Goal: Transaction & Acquisition: Purchase product/service

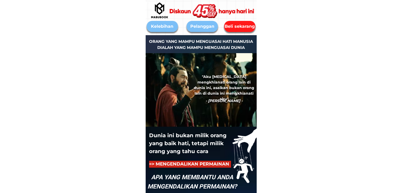
click at [247, 31] on div "Beli sekarang" at bounding box center [239, 26] width 31 height 11
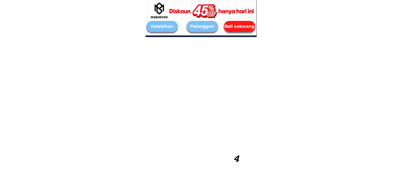
scroll to position [2492, 0]
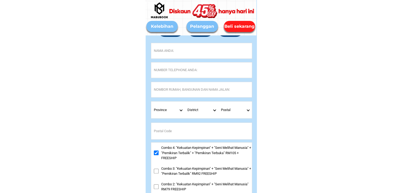
click at [156, 49] on input "Input full_name" at bounding box center [201, 50] width 101 height 15
paste input "[PERSON_NAME]"
type input "[PERSON_NAME]"
click at [170, 69] on input "Input phone_number" at bounding box center [201, 69] width 101 height 15
paste input "[PERSON_NAME]"
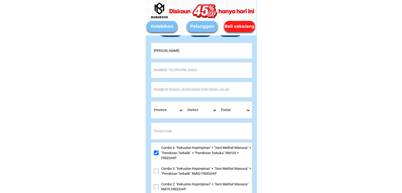
type input "[PERSON_NAME]"
drag, startPoint x: 181, startPoint y: 71, endPoint x: 118, endPoint y: 75, distance: 63.3
paste input "60 19 9884406"
click at [158, 70] on input "60 19 9884406" at bounding box center [201, 69] width 101 height 15
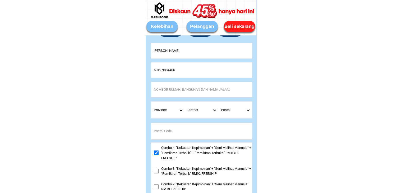
click at [155, 71] on input "6019 9884406" at bounding box center [201, 69] width 101 height 15
click at [154, 71] on input "6019 9884406" at bounding box center [201, 69] width 101 height 15
click at [190, 70] on input "[PHONE_NUMBER]" at bounding box center [201, 69] width 101 height 15
type input "[PHONE_NUMBER]"
click at [168, 89] on input "Input address" at bounding box center [201, 89] width 101 height 15
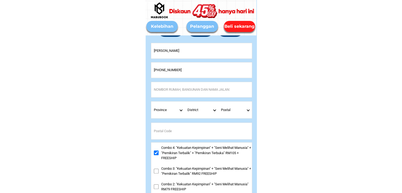
paste input "Rumah no 46 peringkat dua kg likas lorong karuk 88450 [GEOGRAPHIC_DATA]"
drag, startPoint x: 183, startPoint y: 90, endPoint x: 127, endPoint y: 93, distance: 55.9
click at [160, 91] on input "Rumah no 46 peringkat dua kg likas lorong karuk 88450 [GEOGRAPHIC_DATA]" at bounding box center [201, 89] width 101 height 15
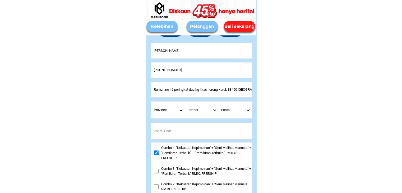
scroll to position [0, 8]
drag, startPoint x: 214, startPoint y: 89, endPoint x: 263, endPoint y: 95, distance: 50.1
click at [246, 90] on input "Rumah no 46 peringkat dua kg likas lorong karuk 88450 [GEOGRAPHIC_DATA]" at bounding box center [201, 89] width 101 height 15
type input "Rumah no 46 peringkat dua kg likas lorong karuk 88450 [GEOGRAPHIC_DATA]"
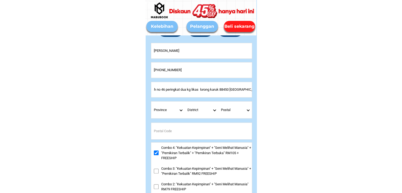
scroll to position [0, 0]
click at [182, 112] on select "Province [GEOGRAPHIC_DATA] [GEOGRAPHIC_DATA] [GEOGRAPHIC_DATA] [GEOGRAPHIC_DATA…" at bounding box center [168, 110] width 34 height 17
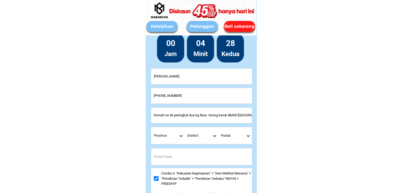
scroll to position [2465, 0]
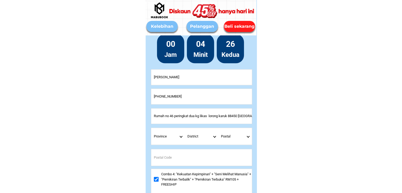
click at [180, 135] on select "Province [GEOGRAPHIC_DATA] [GEOGRAPHIC_DATA] [GEOGRAPHIC_DATA] [GEOGRAPHIC_DATA…" at bounding box center [168, 136] width 34 height 17
click at [240, 118] on input "Rumah no 46 peringkat dua kg likas lorong karuk 88450 [GEOGRAPHIC_DATA]" at bounding box center [201, 115] width 101 height 15
drag, startPoint x: 241, startPoint y: 116, endPoint x: 253, endPoint y: 118, distance: 12.0
click at [253, 118] on div "Wahimin Jati [PHONE_NUMBER] Submit Rumah no 46 peringkat dua kg likas lorong ka…" at bounding box center [201, 179] width 111 height 300
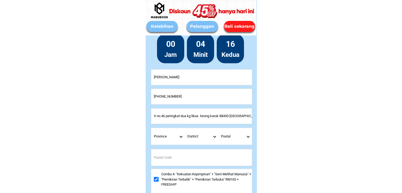
click at [242, 116] on input "Rumah no 46 peringkat dua kg likas lorong karuk 88450 [GEOGRAPHIC_DATA]" at bounding box center [201, 115] width 101 height 15
click at [180, 136] on select "Province [GEOGRAPHIC_DATA] [GEOGRAPHIC_DATA] [GEOGRAPHIC_DATA] [GEOGRAPHIC_DATA…" at bounding box center [168, 136] width 34 height 17
select select "60_R3879783"
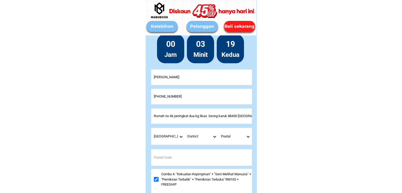
click at [151, 128] on select "Province [GEOGRAPHIC_DATA] [GEOGRAPHIC_DATA] [GEOGRAPHIC_DATA] [GEOGRAPHIC_DATA…" at bounding box center [168, 136] width 34 height 17
click at [214, 138] on select "District [GEOGRAPHIC_DATA]an [PERSON_NAME] [GEOGRAPHIC_DATA] [GEOGRAPHIC_DATA] …" at bounding box center [202, 136] width 34 height 17
select select "60_R80017333"
click at [185, 128] on select "District [GEOGRAPHIC_DATA]an [PERSON_NAME] [GEOGRAPHIC_DATA] [GEOGRAPHIC_DATA] …" at bounding box center [202, 136] width 34 height 17
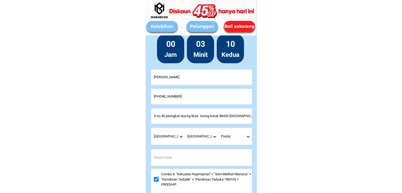
drag, startPoint x: 241, startPoint y: 116, endPoint x: 254, endPoint y: 116, distance: 13.0
click at [254, 116] on div "Wahimin Jati [PHONE_NUMBER] Submit Rumah no 46 peringkat dua kg likas lorong ka…" at bounding box center [201, 179] width 111 height 300
click at [249, 136] on select "Postal 88000 88100 88500 88502 88504 88505 88506 88508 88510 88512 88514 88516 …" at bounding box center [236, 136] width 34 height 17
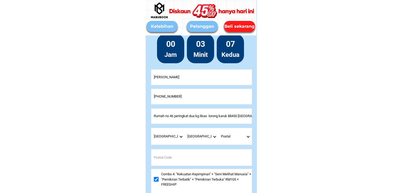
click at [248, 135] on select "Postal 88000 88100 88500 88502 88504 88505 88506 88508 88510 88512 88514 88516 …" at bounding box center [236, 136] width 34 height 17
select select "88450"
click at [219, 128] on select "Postal 88000 88100 88500 88502 88504 88505 88506 88508 88510 88512 88514 88516 …" at bounding box center [236, 136] width 34 height 17
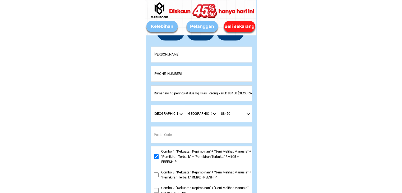
scroll to position [2492, 0]
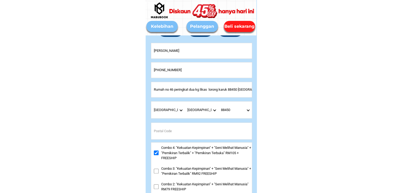
click at [224, 110] on select "Postal 88000 88100 88500 88502 88504 88505 88506 88508 88510 88512 88514 88516 …" at bounding box center [236, 110] width 34 height 17
click at [175, 134] on input "Input postal_code" at bounding box center [201, 131] width 101 height 17
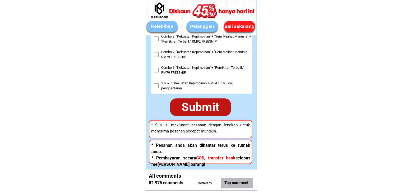
type input "88450"
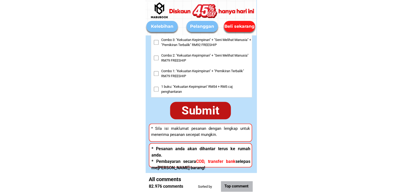
click at [199, 110] on div "Submit" at bounding box center [200, 110] width 63 height 18
checkbox input "true"
checkbox input "false"
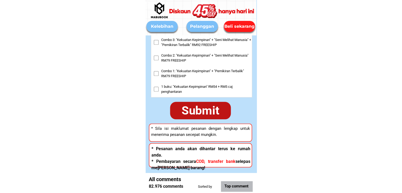
checkbox input "false"
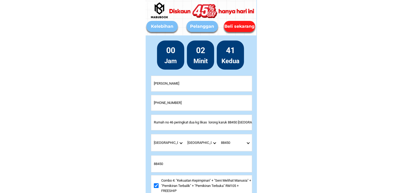
scroll to position [2448, 0]
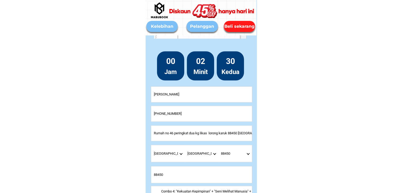
click at [157, 113] on input "[PHONE_NUMBER]" at bounding box center [201, 113] width 101 height 15
click at [164, 112] on input "[PHONE_NUMBER]" at bounding box center [201, 113] width 101 height 15
click at [165, 114] on input "[PHONE_NUMBER]" at bounding box center [201, 113] width 101 height 15
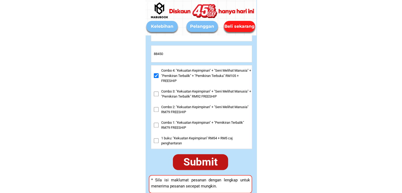
scroll to position [2580, 0]
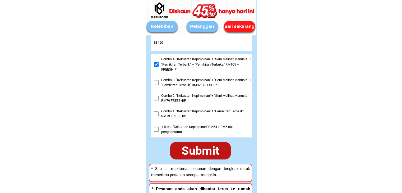
type input "[PHONE_NUMBER]"
click at [206, 153] on div "Submit" at bounding box center [201, 150] width 66 height 19
checkbox input "true"
checkbox input "false"
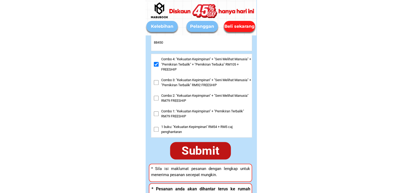
checkbox input "false"
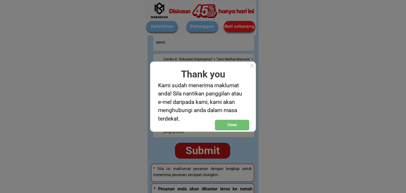
click at [253, 65] on div at bounding box center [252, 66] width 8 height 8
